Goal: Answer question/provide support: Answer question/provide support

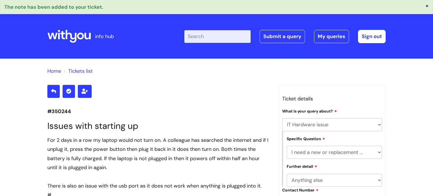
select select "IT Hardware issue"
select select "I need a new or replacement ..."
select select "Anything else"
click at [326, 34] on link "My queries" at bounding box center [331, 36] width 35 height 13
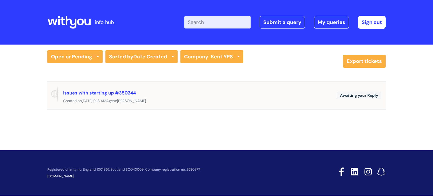
click at [97, 96] on div "Issues with starting up #350244" at bounding box center [197, 92] width 269 height 9
click at [96, 95] on link "Issues with starting up #350244" at bounding box center [99, 93] width 73 height 6
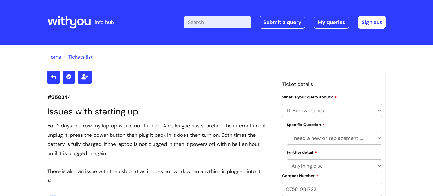
select select "IT Hardware issue"
select select "I need a new or replacement ..."
select select "Anything else"
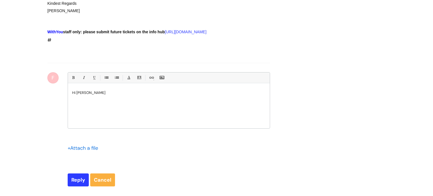
scroll to position [1145, 0]
click at [77, 105] on p at bounding box center [168, 102] width 193 height 5
click at [168, 105] on p "I have a seperate box thing (I'm sorry, I have no idea whatthe correct term for…" at bounding box center [168, 102] width 193 height 5
click at [223, 105] on p "I have a seperate box thing (I'm sorry, I have no idea what the correct term fo…" at bounding box center [168, 102] width 193 height 5
click at [94, 105] on p "I have a seperate box thing (I'm sorry, I have no idea what the correct term fo…" at bounding box center [168, 102] width 193 height 5
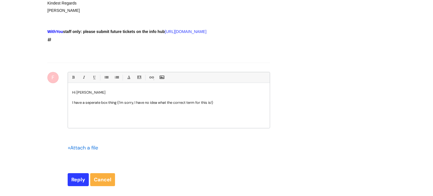
click at [94, 105] on p "I have a seperate box thing (I'm sorry, I have no idea what the correct term fo…" at bounding box center [168, 102] width 193 height 5
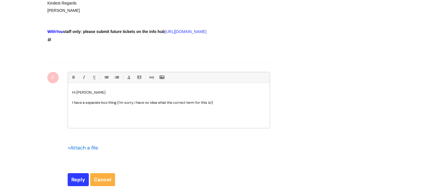
click at [222, 105] on p "I have a separate box thing (I'm sorry, I have no idea what the correct term fo…" at bounding box center [168, 102] width 193 height 5
click at [171, 110] on p "I have a separate box thing (I'm sorry, I have no idea what the correct term fo…" at bounding box center [168, 105] width 193 height 10
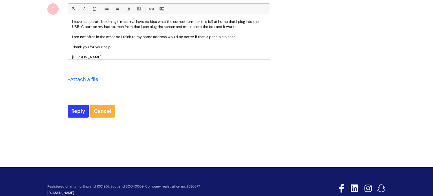
scroll to position [1214, 0]
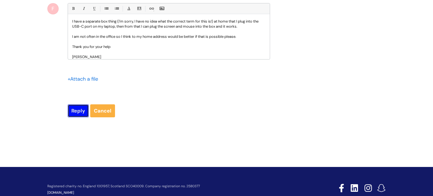
click at [81, 117] on input "Reply" at bounding box center [78, 110] width 21 height 13
type input "Please Wait..."
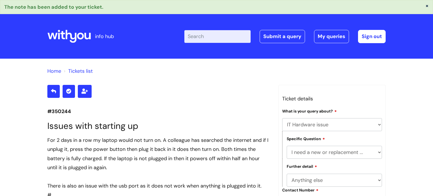
select select "IT Hardware issue"
select select "I need a new or replacement ..."
select select "Anything else"
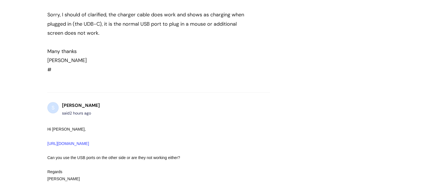
scroll to position [651, 0]
